Goal: Task Accomplishment & Management: Manage account settings

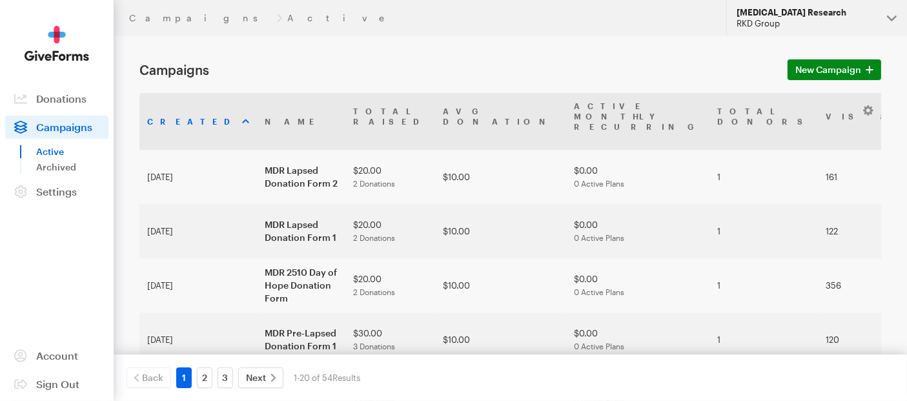
click at [808, 28] on div "RKD Group" at bounding box center [807, 23] width 140 height 11
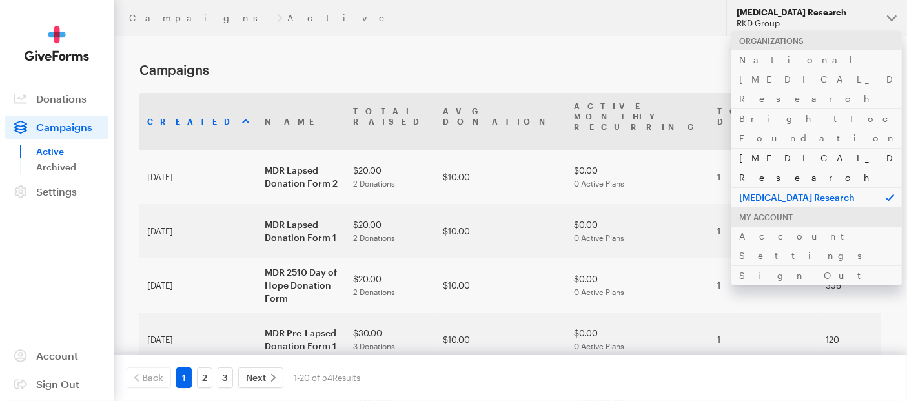
click at [784, 148] on link "[MEDICAL_DATA] Research" at bounding box center [817, 167] width 170 height 39
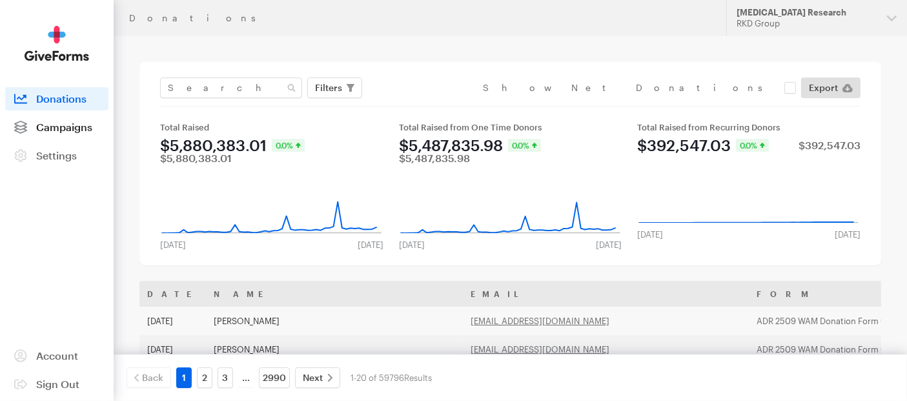
click at [61, 132] on span "Campaigns" at bounding box center [64, 127] width 56 height 12
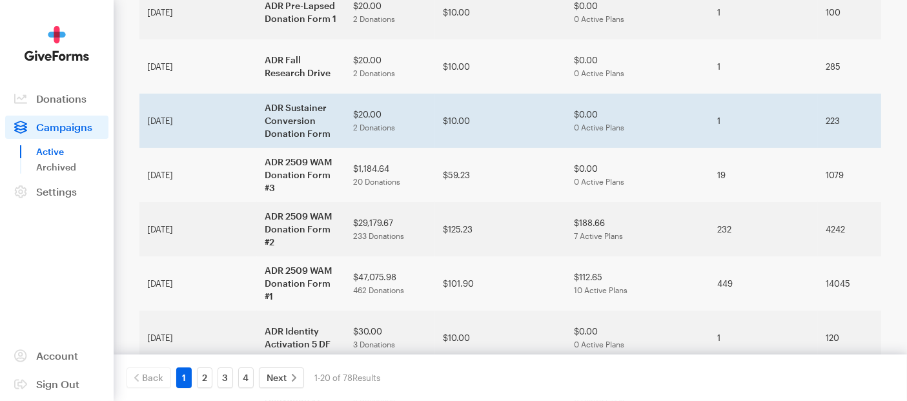
scroll to position [358, 0]
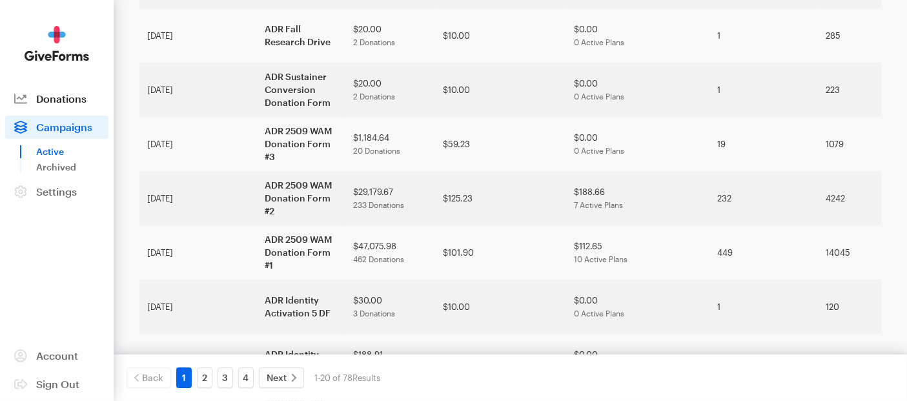
click at [46, 98] on span "Donations" at bounding box center [61, 98] width 50 height 12
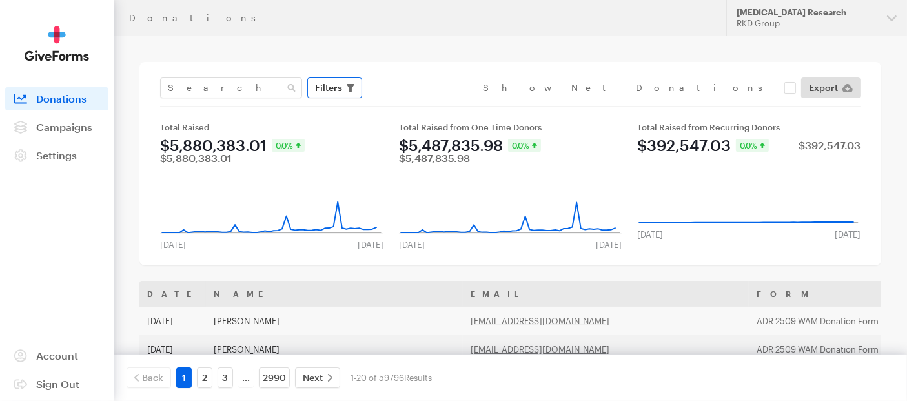
click at [333, 87] on span "Filters" at bounding box center [328, 87] width 27 height 15
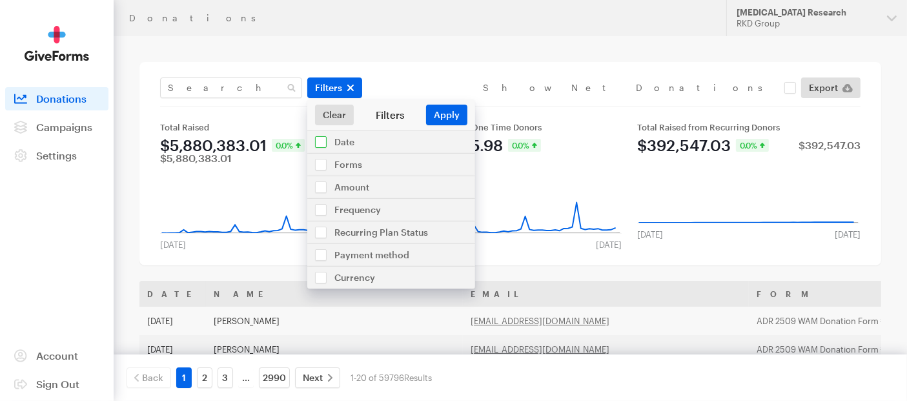
click at [324, 148] on input "checkbox" at bounding box center [391, 142] width 168 height 22
checkbox input "true"
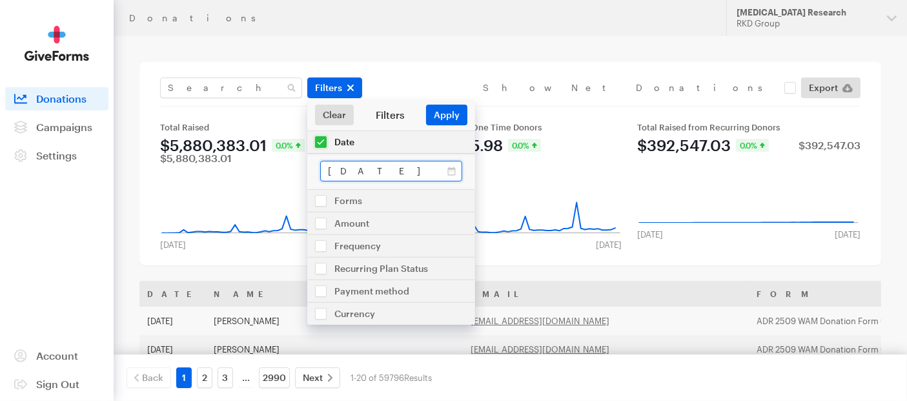
click at [372, 170] on input "[DATE] - [DATE]" at bounding box center [391, 171] width 142 height 21
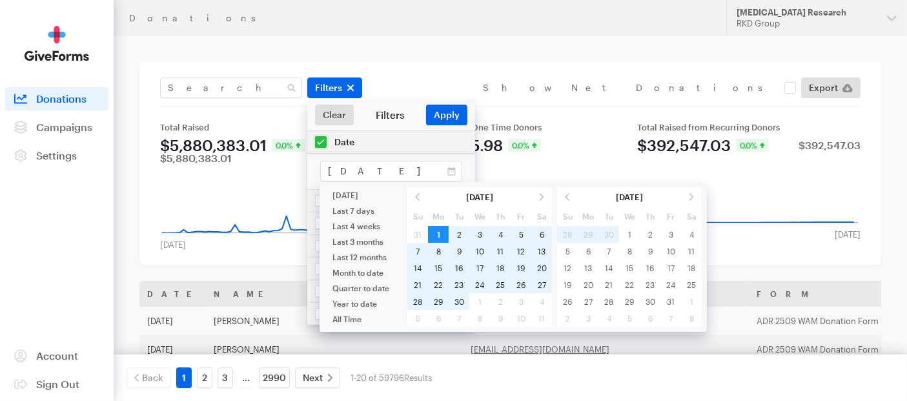
type input "[DATE] - [DATE]"
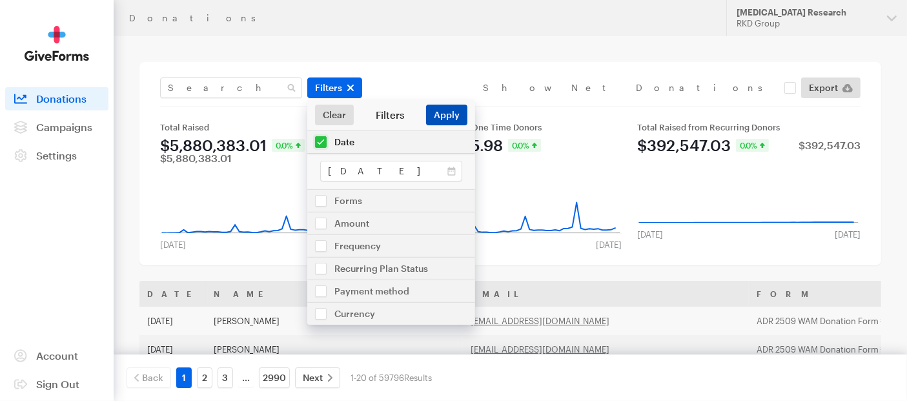
click at [436, 118] on button "Apply" at bounding box center [446, 115] width 41 height 21
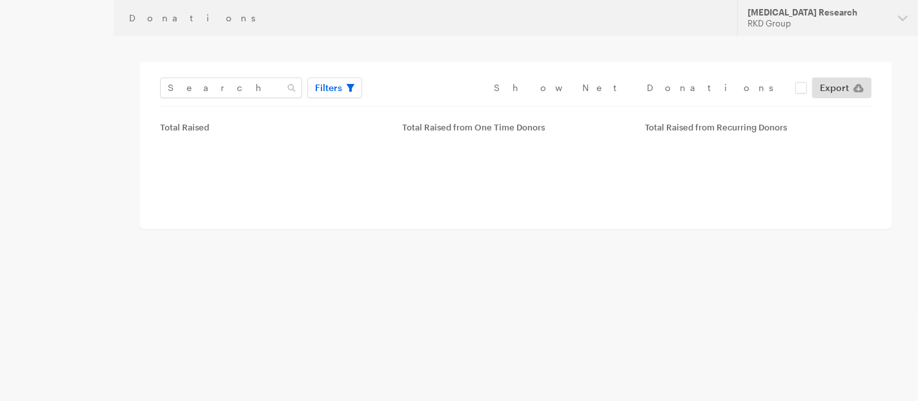
type input "[DATE] - [DATE]"
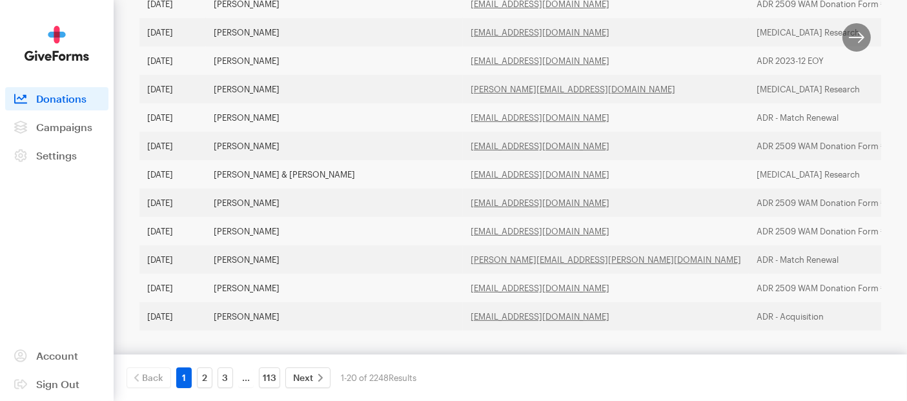
scroll to position [551, 0]
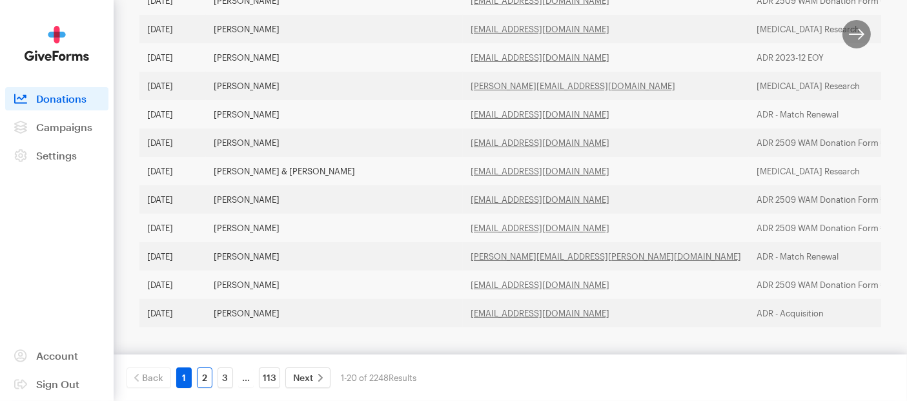
click at [206, 383] on link "2" at bounding box center [204, 377] width 15 height 21
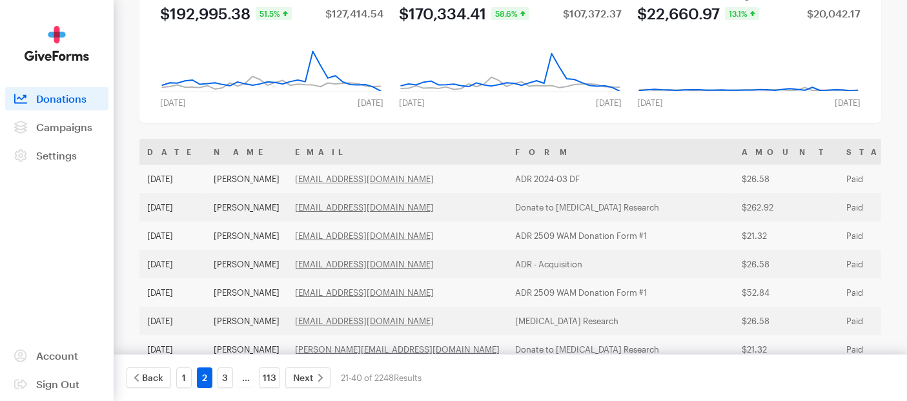
scroll to position [72, 0]
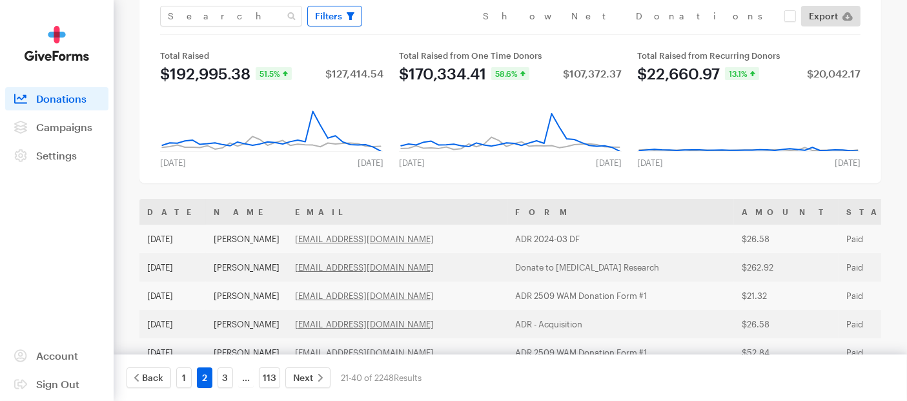
click at [327, 21] on span "Filters" at bounding box center [328, 15] width 27 height 15
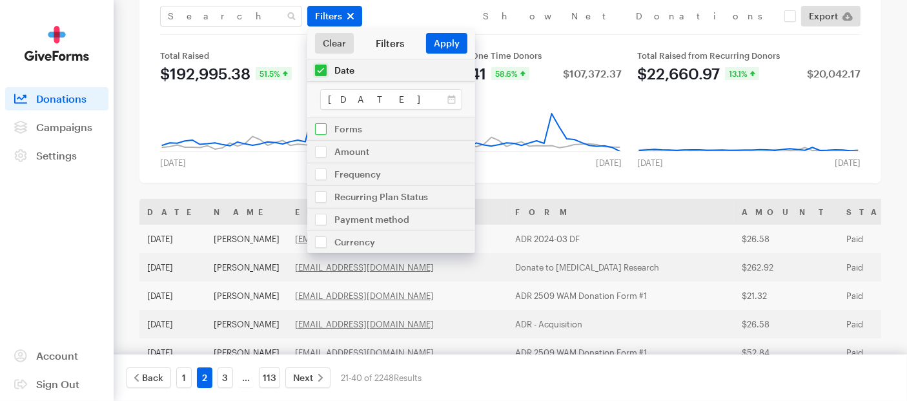
click at [335, 135] on input "checkbox" at bounding box center [391, 129] width 168 height 22
checkbox input "true"
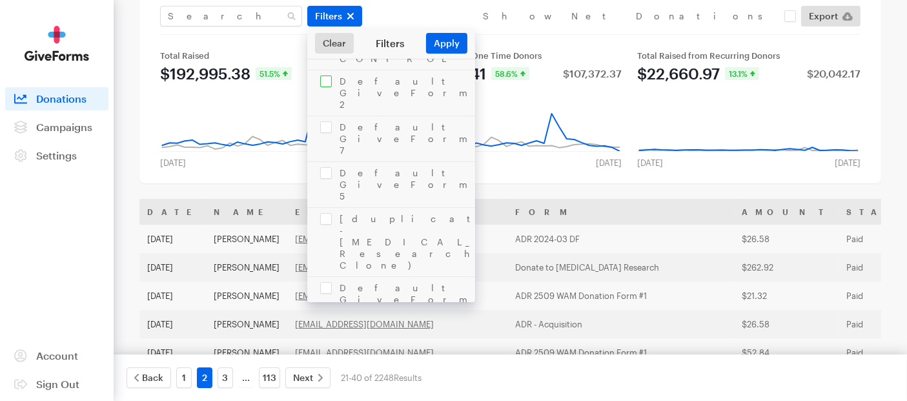
scroll to position [215, 0]
checkbox input "true"
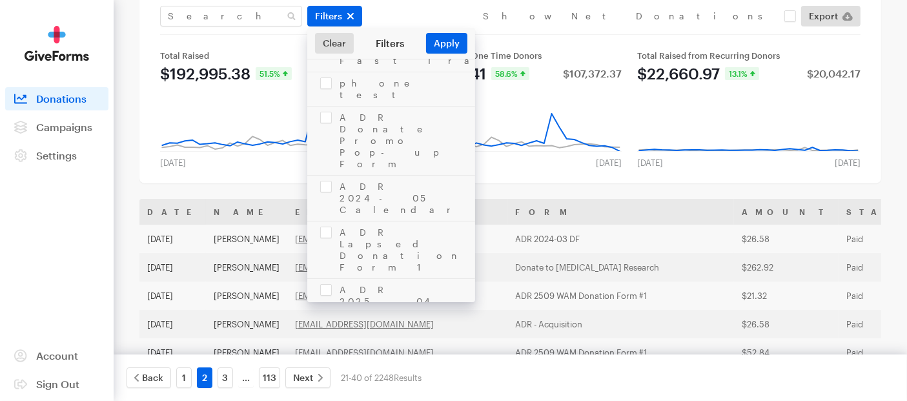
checkbox input "true"
click at [441, 43] on button "Apply" at bounding box center [446, 43] width 41 height 21
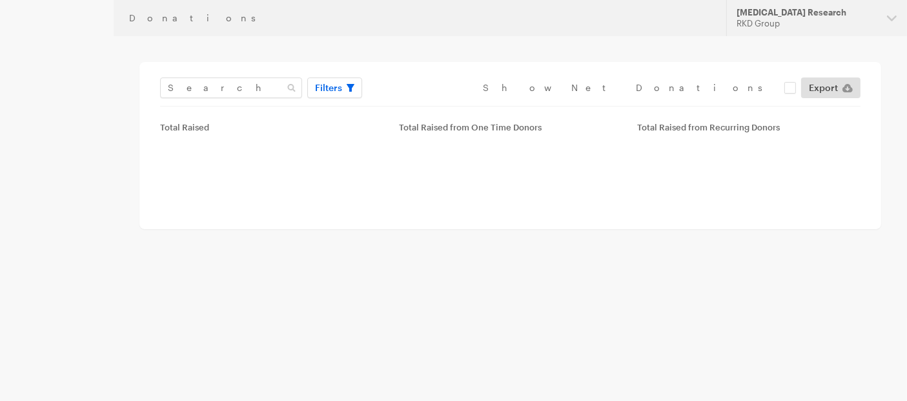
type input "[DATE] - [DATE]"
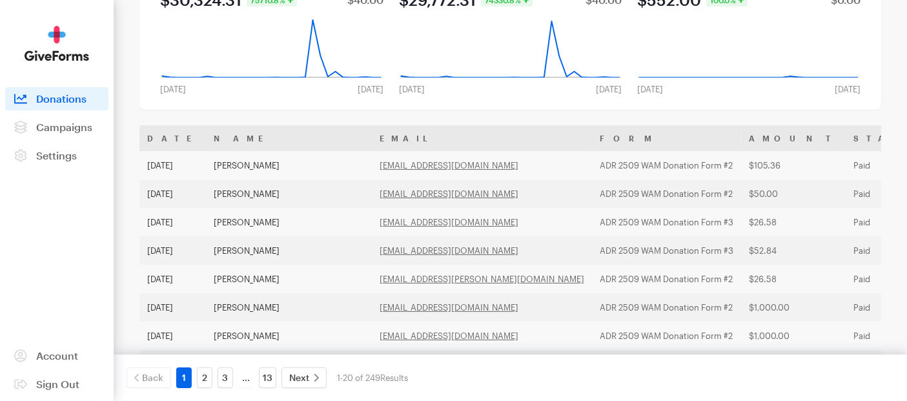
scroll to position [143, 0]
